Goal: Task Accomplishment & Management: Manage account settings

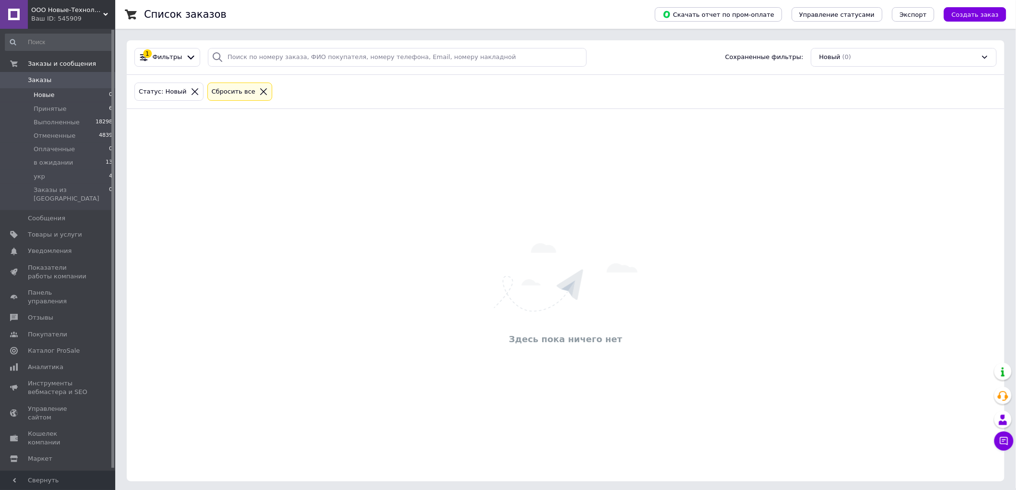
click at [39, 95] on span "Новые" at bounding box center [44, 95] width 21 height 9
click at [48, 79] on span "Заказы" at bounding box center [58, 80] width 61 height 9
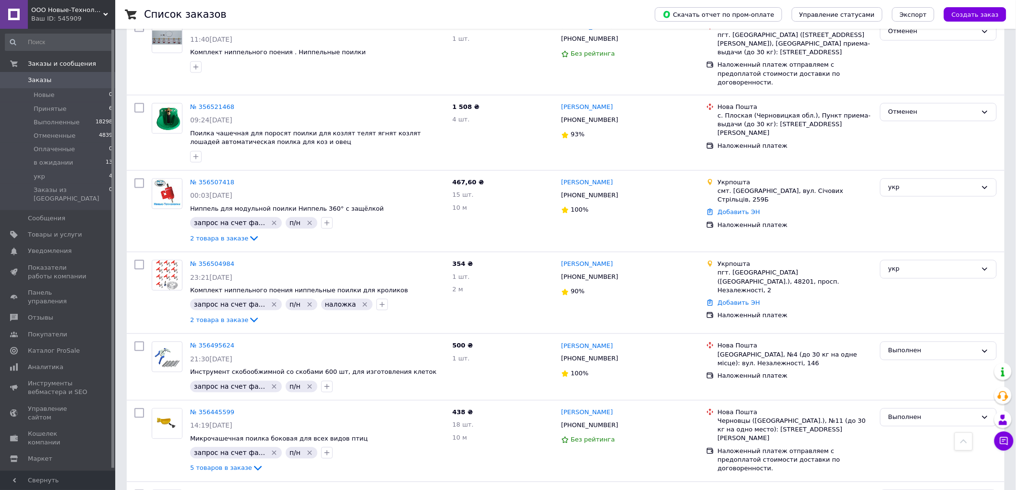
scroll to position [853, 0]
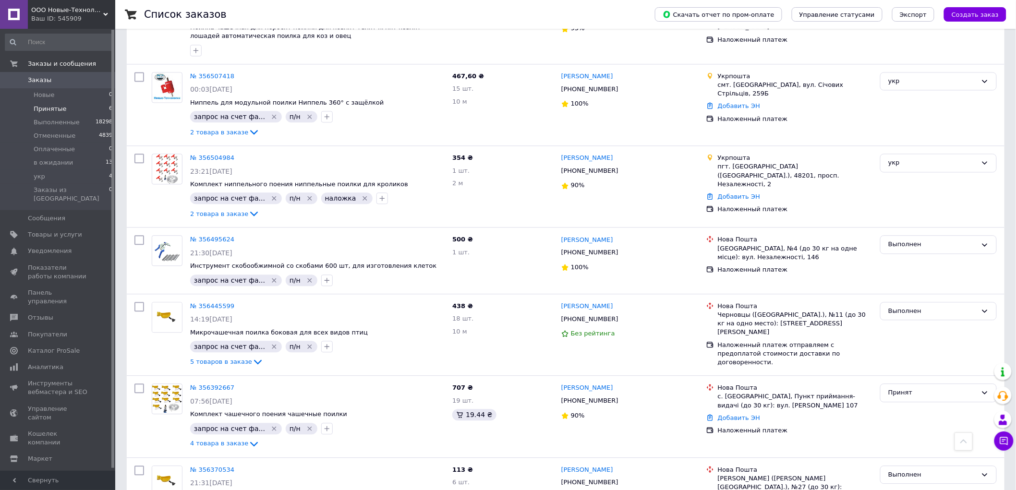
click at [48, 109] on span "Принятые" at bounding box center [50, 109] width 33 height 9
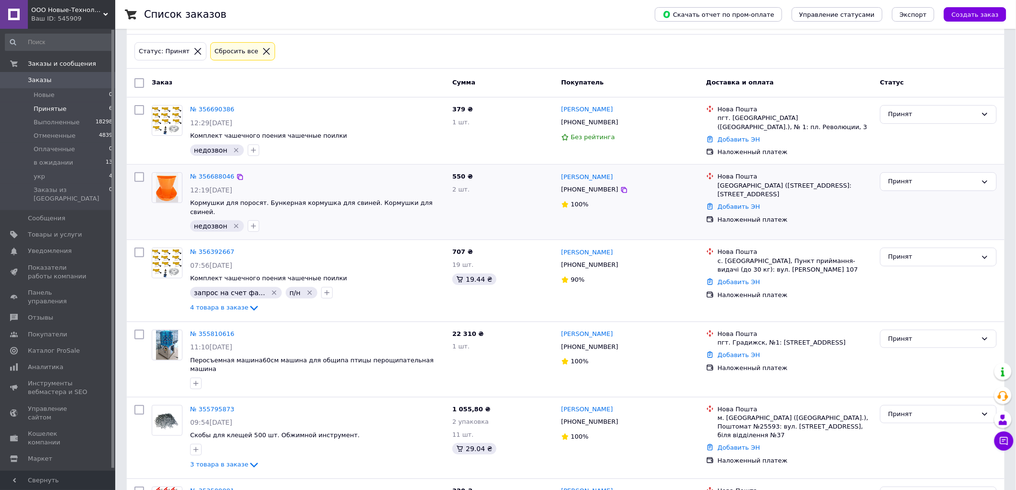
scroll to position [89, 0]
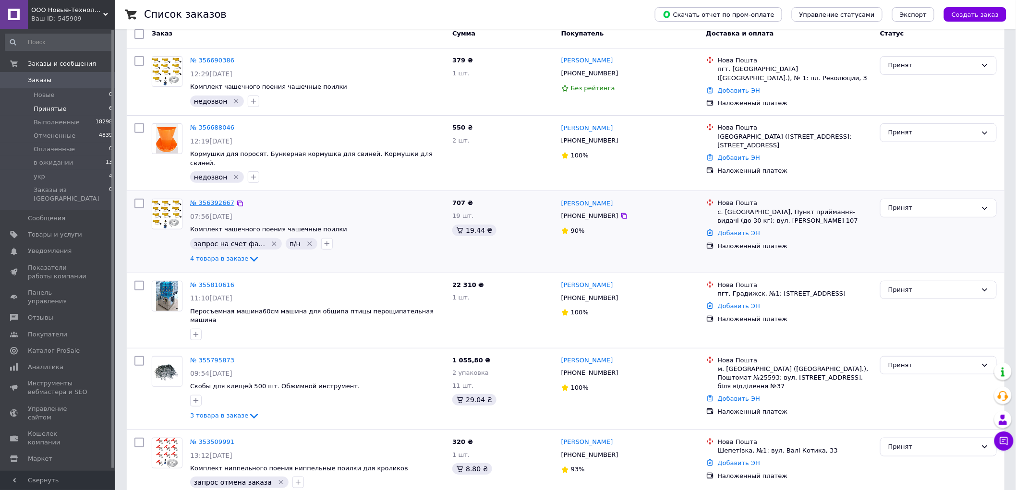
click at [208, 199] on link "№ 356392667" at bounding box center [212, 202] width 44 height 7
